Goal: Use online tool/utility: Use online tool/utility

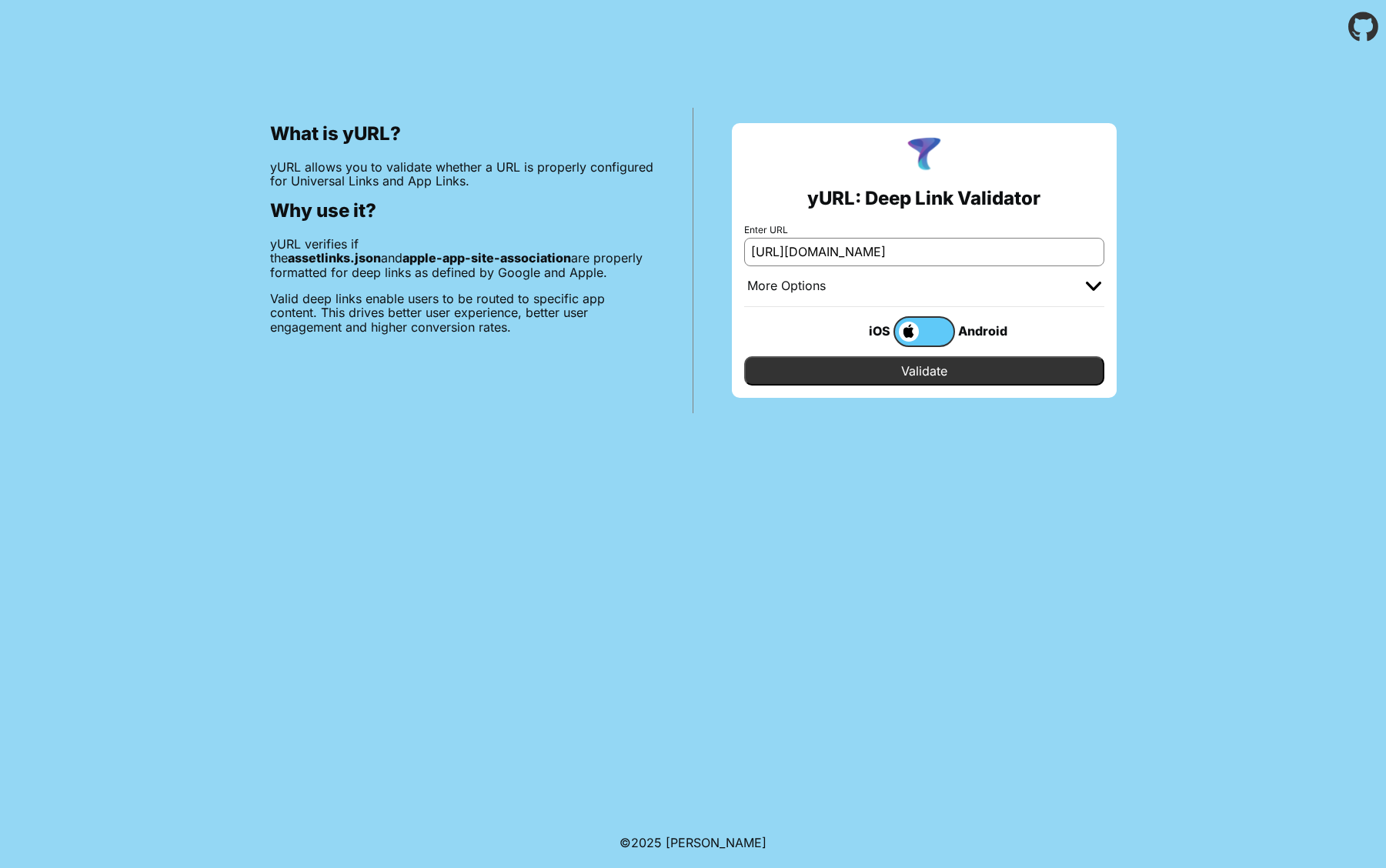
scroll to position [0, 610]
type input "[URL][DOMAIN_NAME]"
click at [913, 372] on input "Validate" at bounding box center [924, 370] width 360 height 29
click at [915, 318] on label at bounding box center [924, 331] width 62 height 30
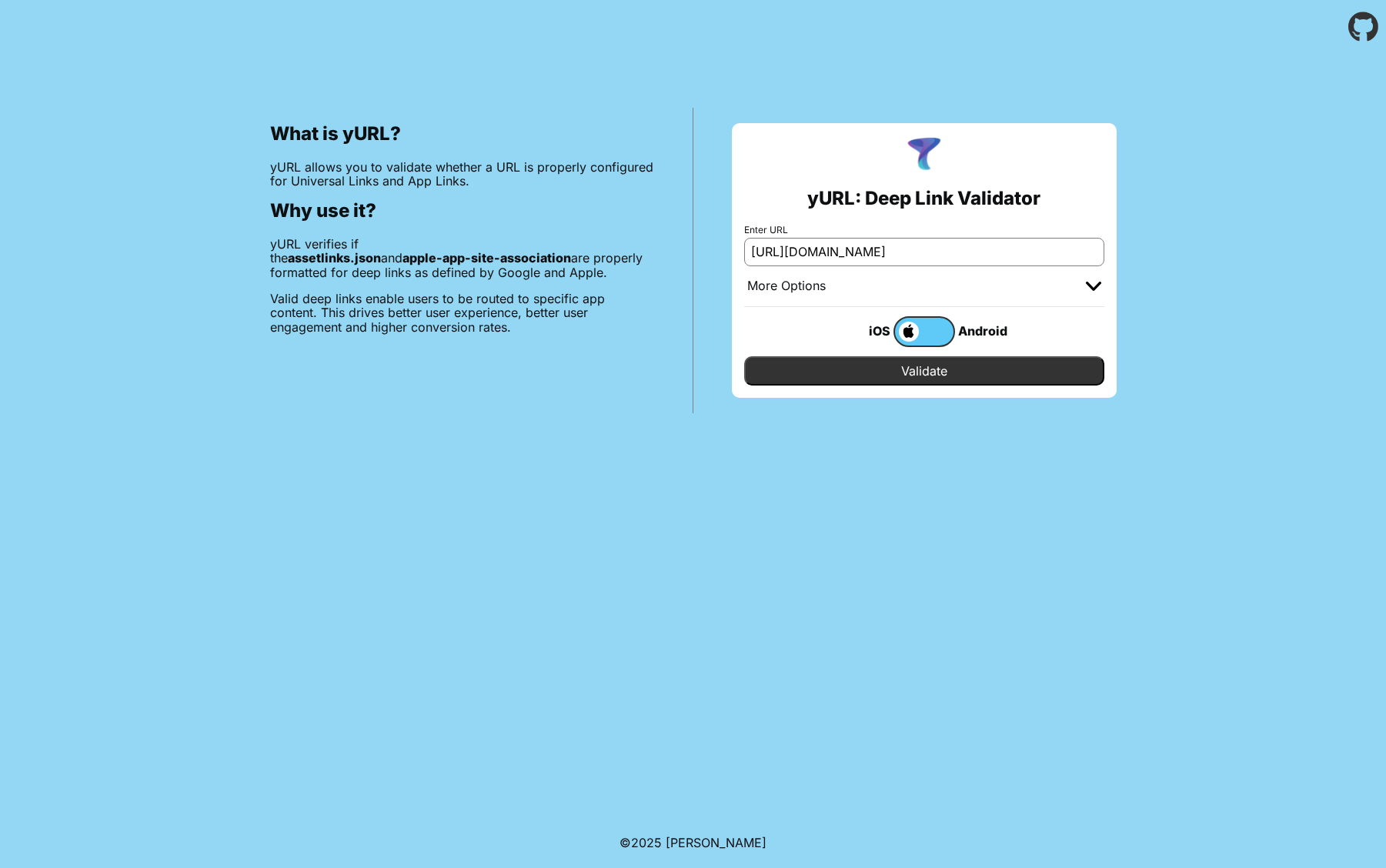
click at [0, 0] on input "checkbox" at bounding box center [0, 0] width 0 height 0
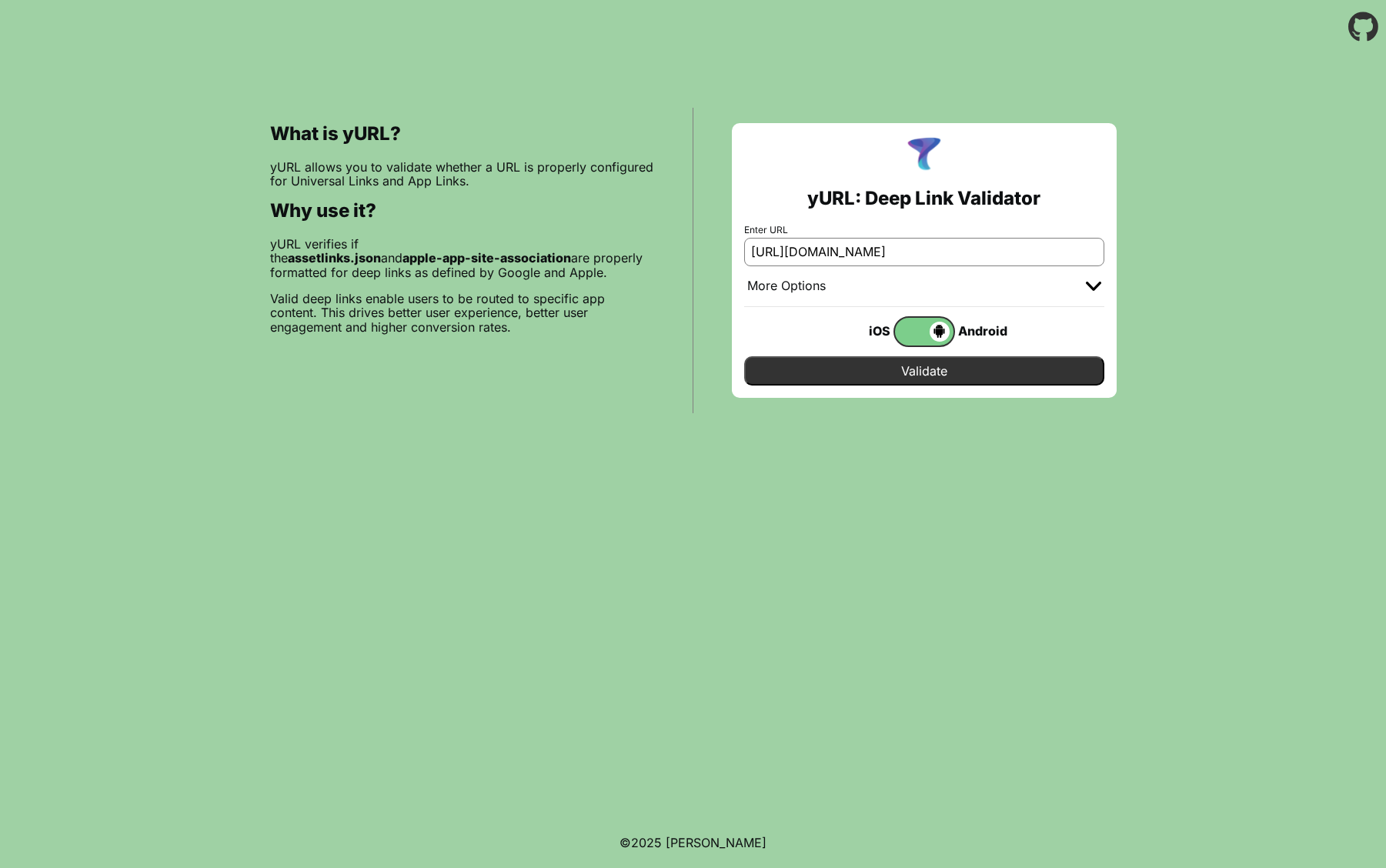
click at [950, 375] on input "Validate" at bounding box center [924, 370] width 360 height 29
